Goal: Task Accomplishment & Management: Use online tool/utility

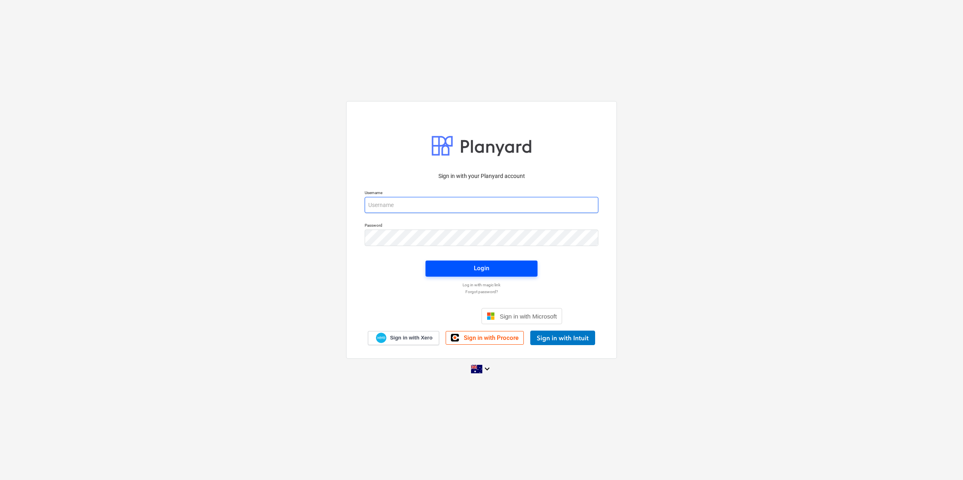
type input "[EMAIL_ADDRESS][DOMAIN_NAME]"
click at [449, 269] on span "Login" at bounding box center [481, 268] width 93 height 10
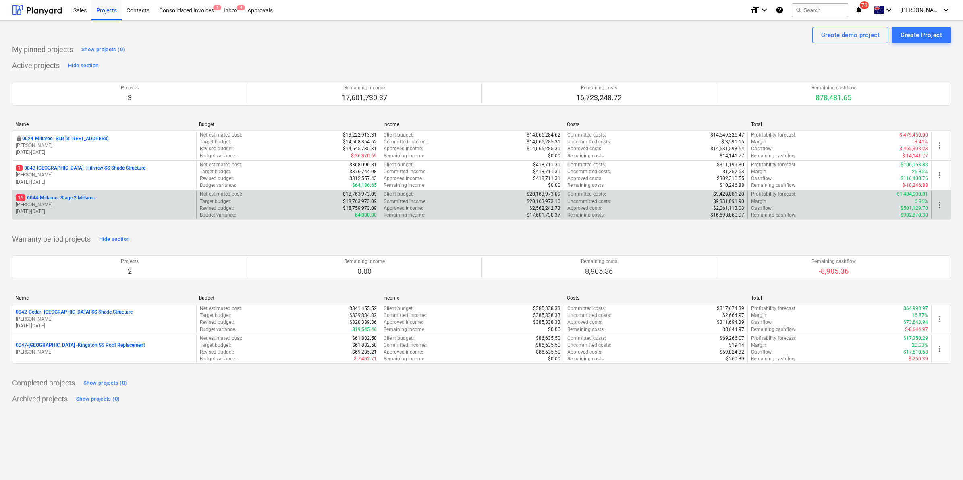
click at [57, 195] on p "15 0044-Millaroo - Stage 2 Millaroo" at bounding box center [56, 198] width 80 height 7
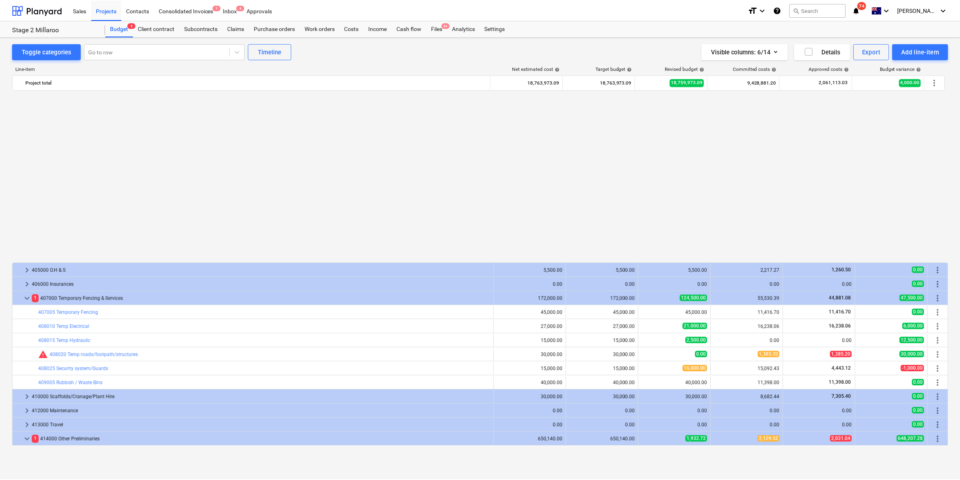
scroll to position [451, 0]
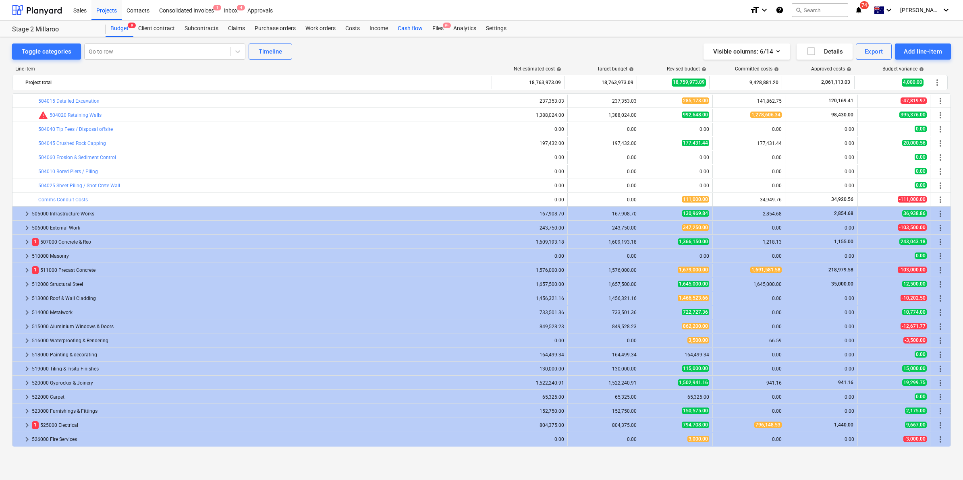
click at [426, 27] on div "Cash flow" at bounding box center [410, 29] width 35 height 16
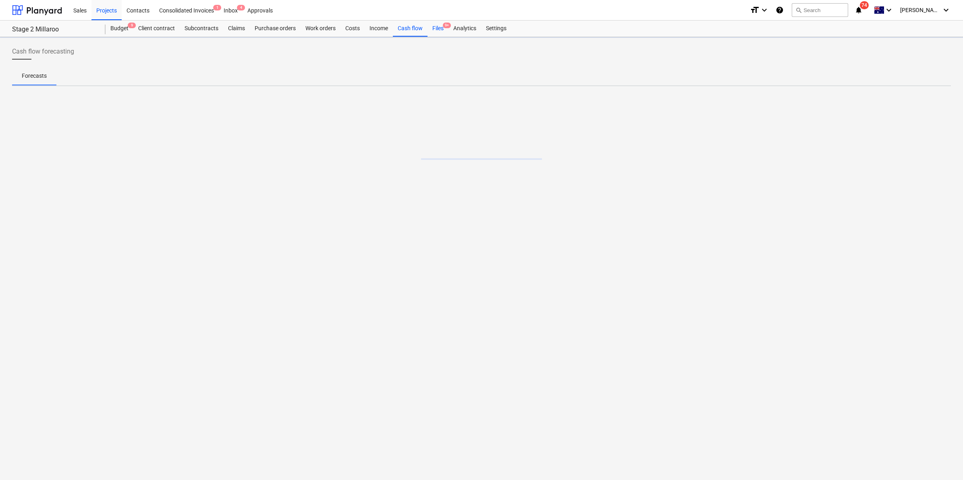
click at [435, 29] on div "Files 9+" at bounding box center [438, 29] width 21 height 16
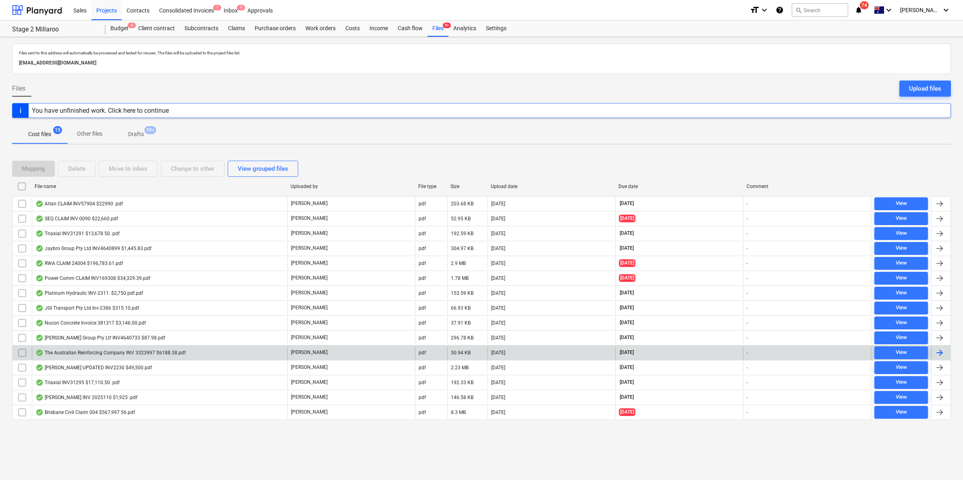
click at [150, 351] on div "The Australian Reinforcing Company INV 3323997 $6188.38.pdf" at bounding box center [110, 353] width 150 height 6
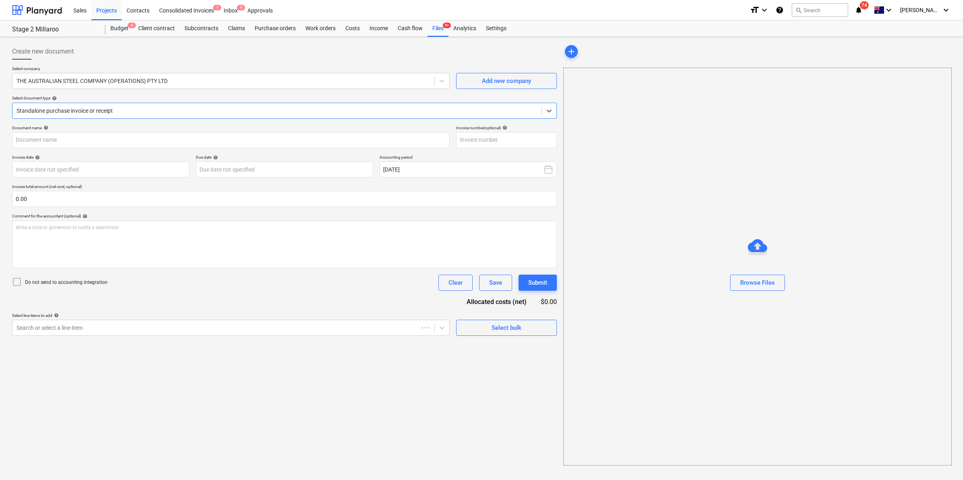
type input "3323997"
type input "[DATE]"
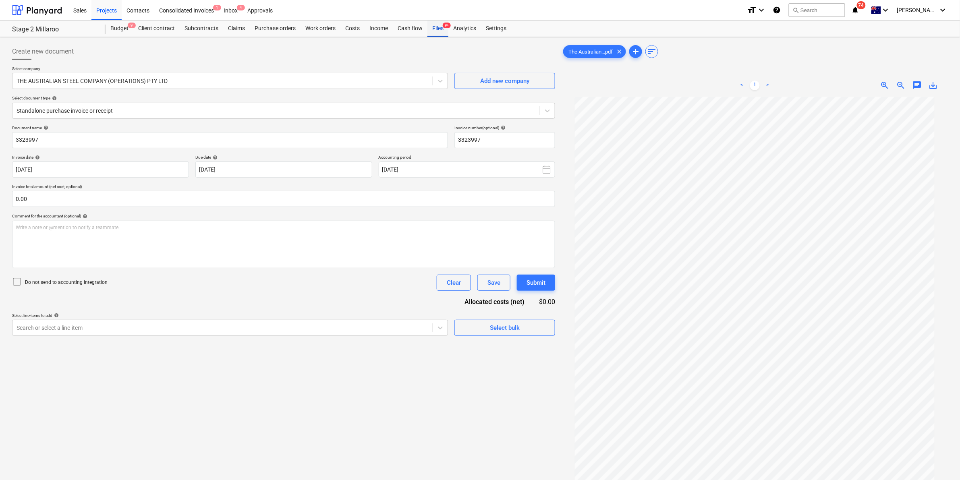
click at [438, 31] on div "Files 9+" at bounding box center [438, 29] width 21 height 16
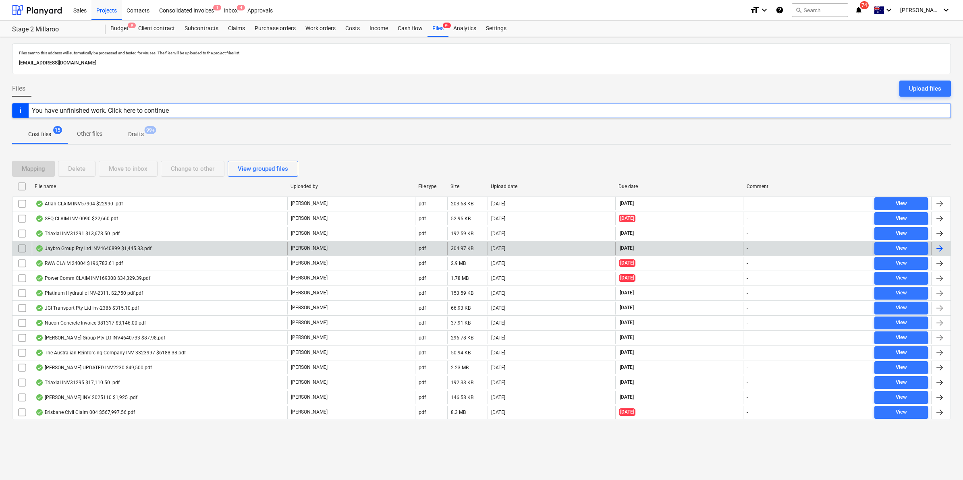
click at [87, 251] on div "Jaybro Group Pty Ltd INV4640899 $1,445.83.pdf" at bounding box center [93, 248] width 116 height 6
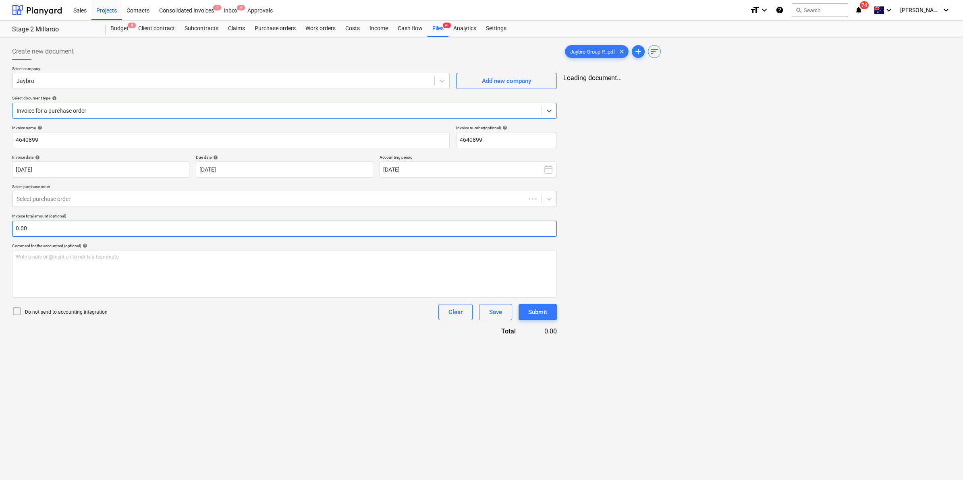
type input "4640899"
type input "[DATE]"
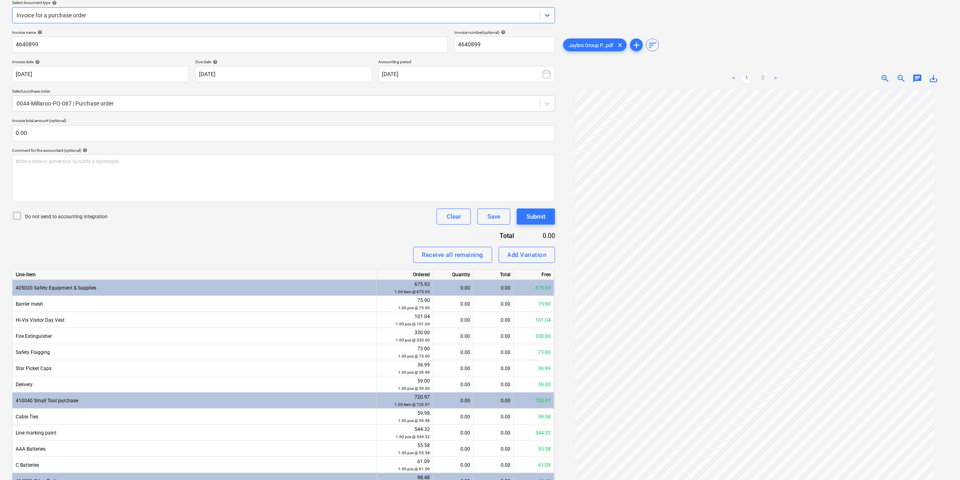
scroll to position [170, 0]
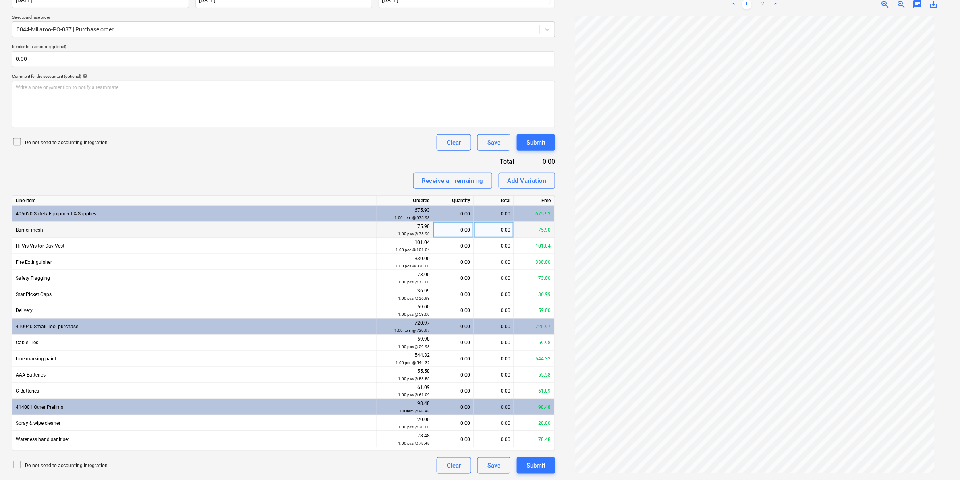
click at [454, 229] on div "0.00" at bounding box center [453, 230] width 33 height 16
type input "1"
type input "11"
click at [933, 6] on span "save_alt" at bounding box center [934, 5] width 10 height 10
click at [192, 162] on div "Invoice name help 4640899 Invoice number (optional) help 4640899 Invoice date h…" at bounding box center [283, 215] width 543 height 518
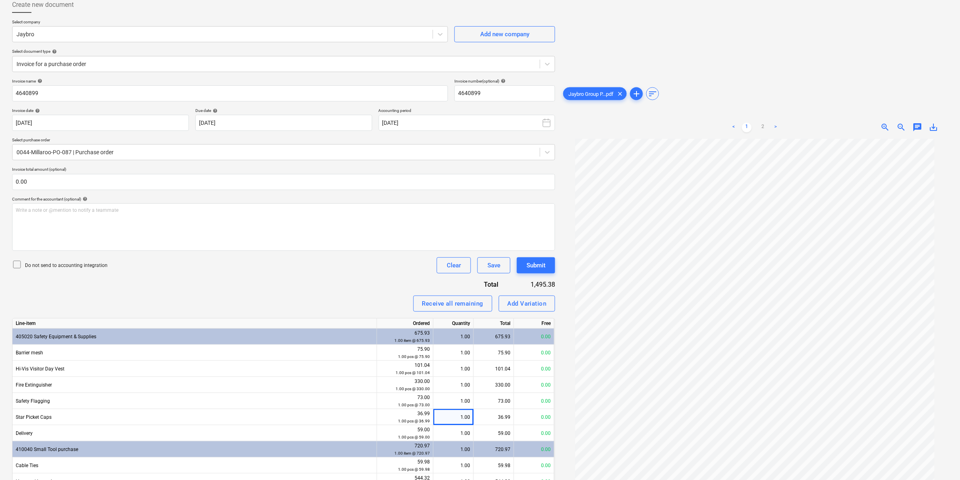
scroll to position [0, 0]
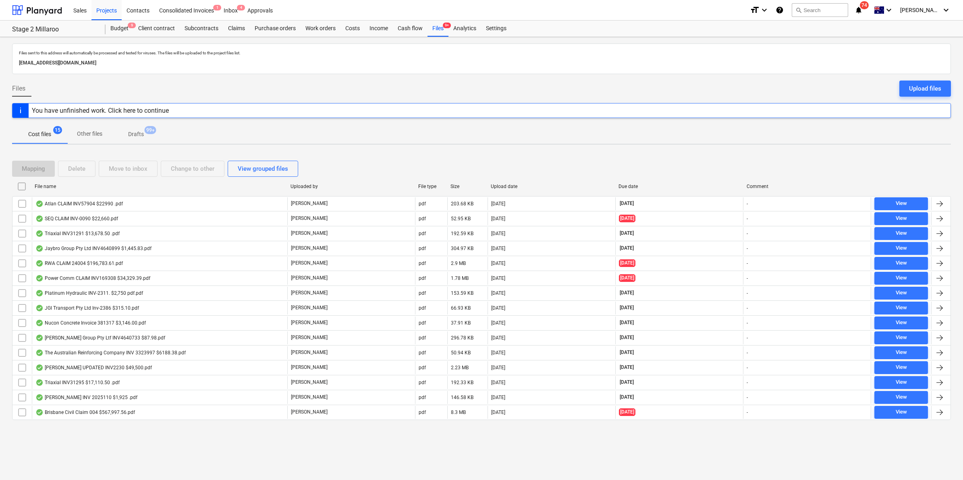
click at [625, 63] on p "[EMAIL_ADDRESS][DOMAIN_NAME]" at bounding box center [481, 63] width 925 height 8
